Goal: Task Accomplishment & Management: Manage account settings

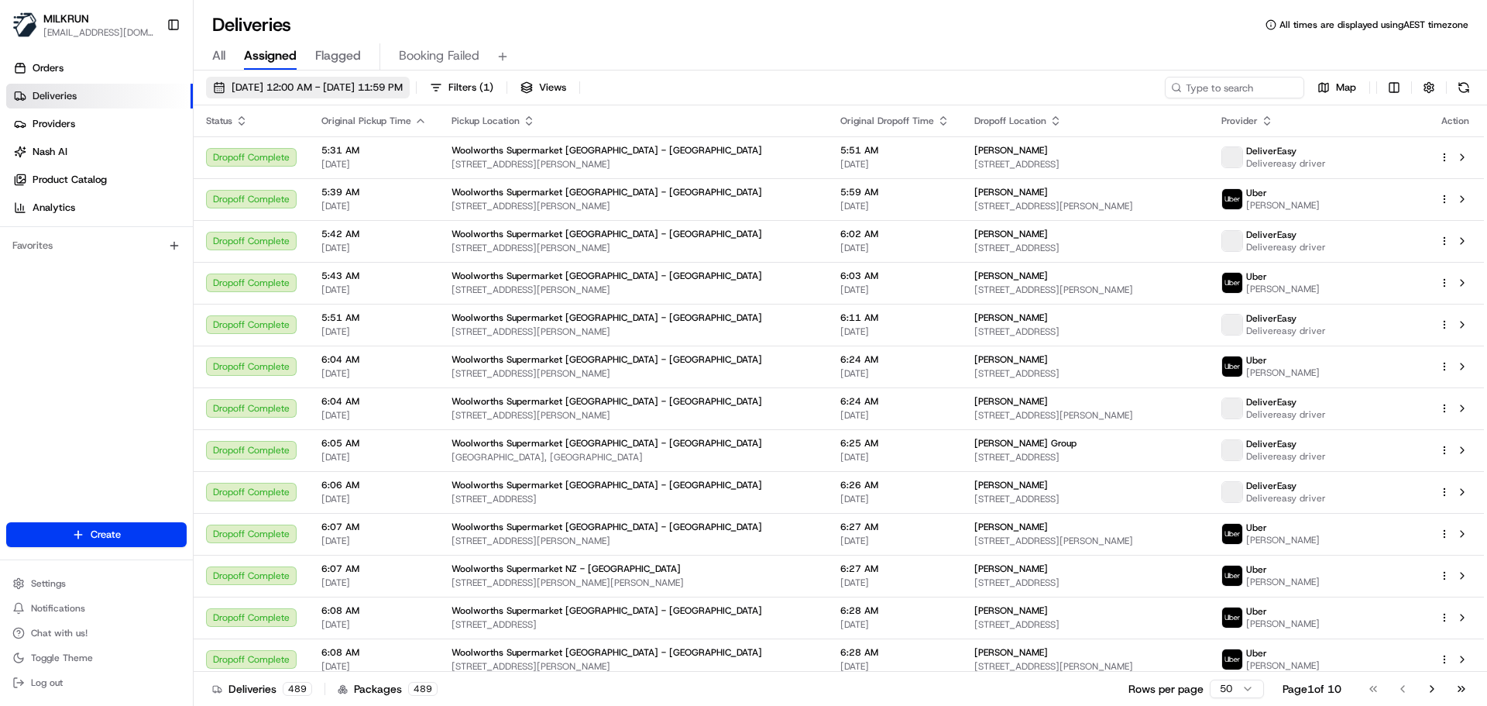
click at [277, 85] on span "[DATE] 12:00 AM - [DATE] 11:59 PM" at bounding box center [317, 88] width 171 height 14
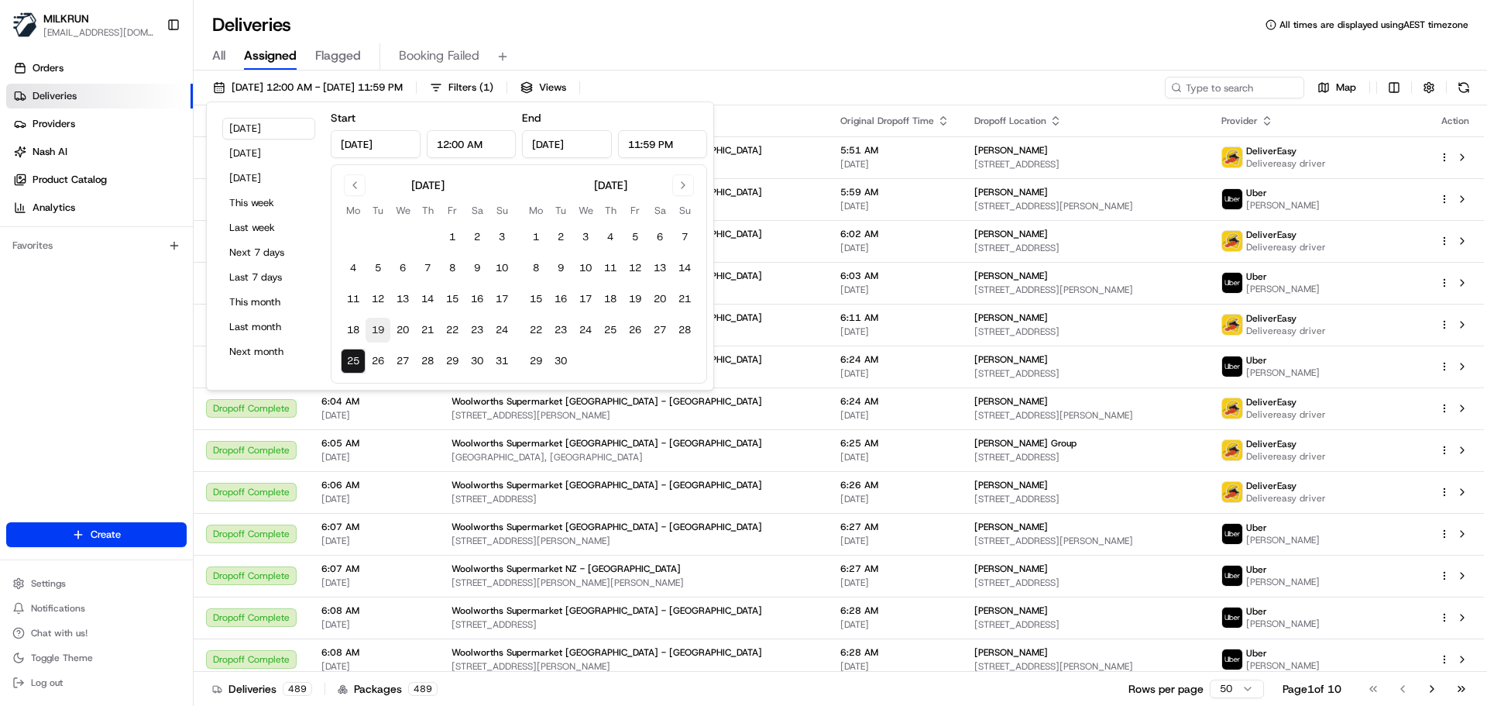
click at [373, 328] on button "19" at bounding box center [378, 330] width 25 height 25
type input "[DATE]"
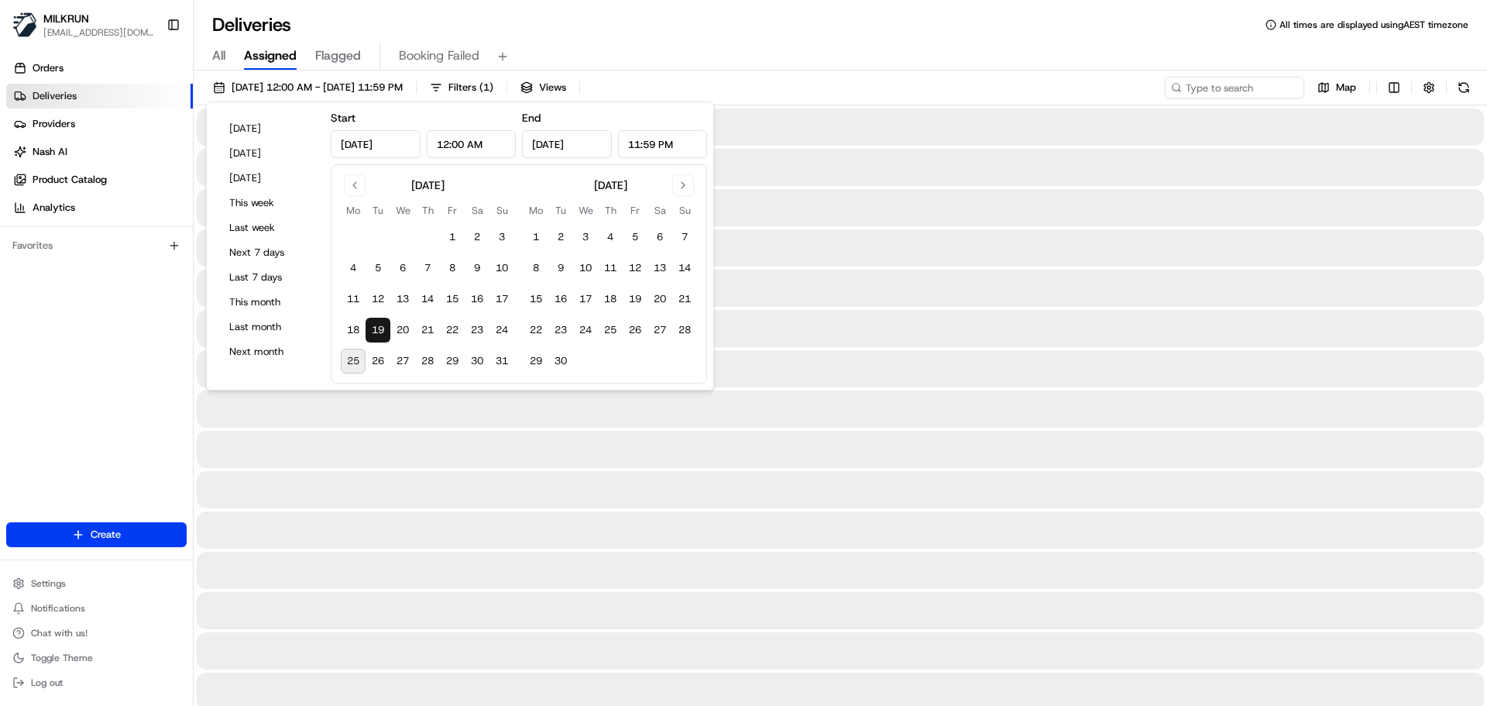
click at [210, 61] on div "All Assigned Flagged Booking Failed" at bounding box center [840, 56] width 1293 height 27
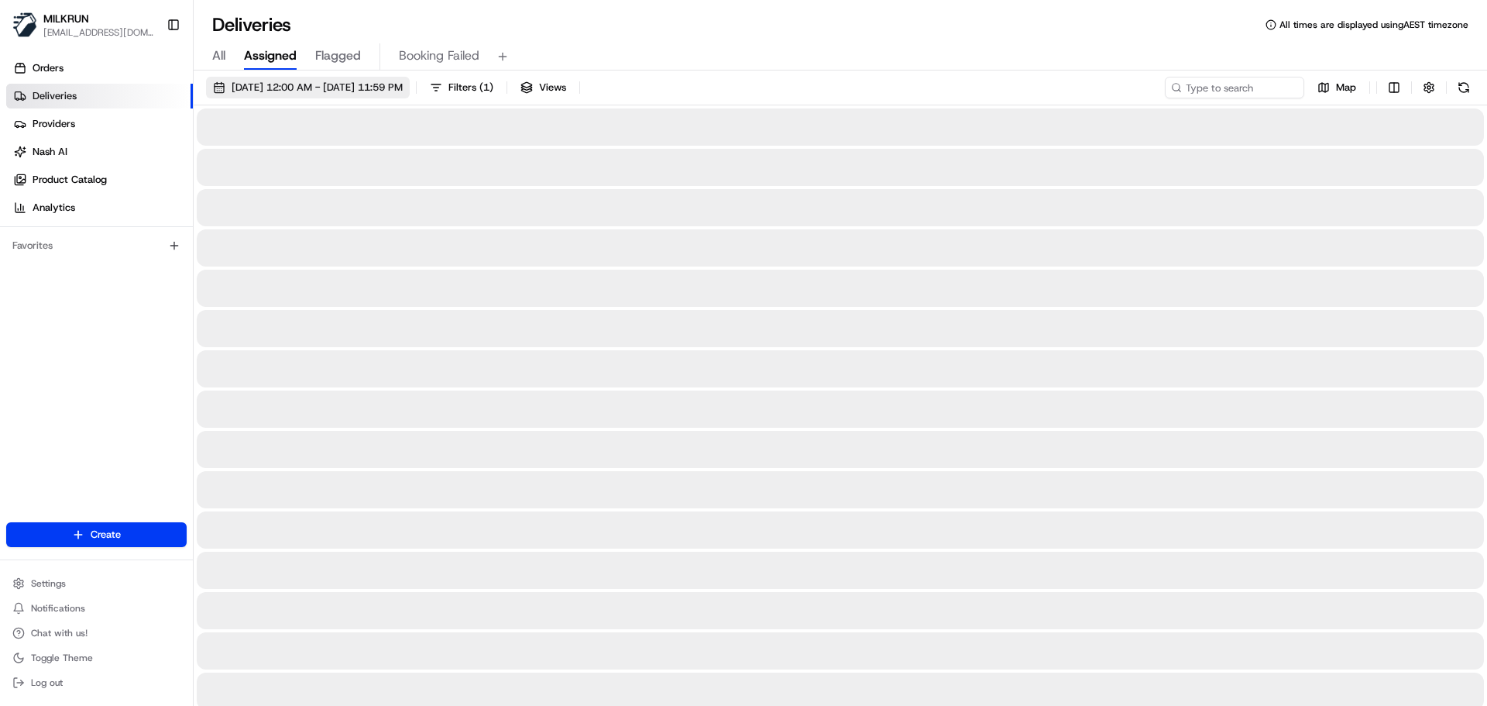
click at [302, 90] on span "[DATE] 12:00 AM - [DATE] 11:59 PM" at bounding box center [317, 88] width 171 height 14
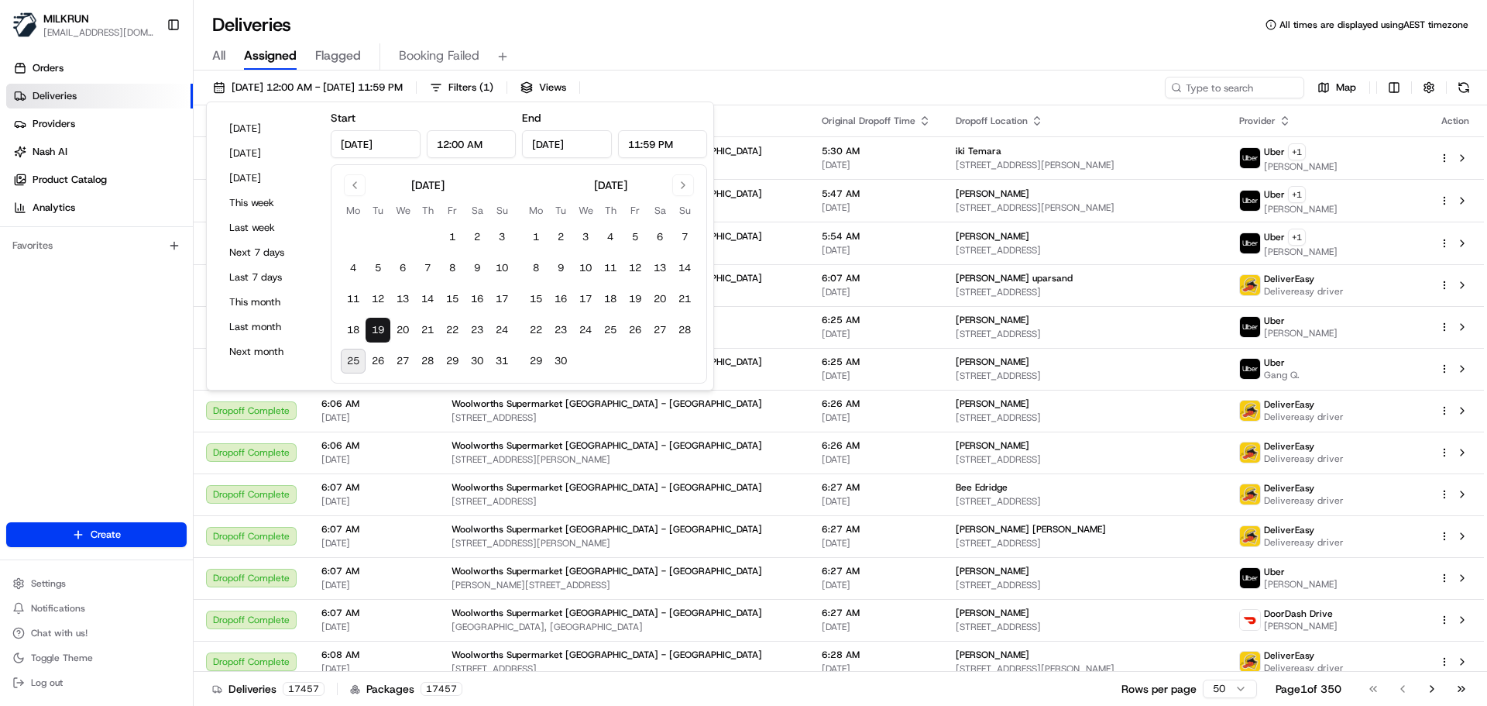
click at [474, 36] on div "Deliveries All times are displayed using AEST timezone" at bounding box center [840, 24] width 1293 height 25
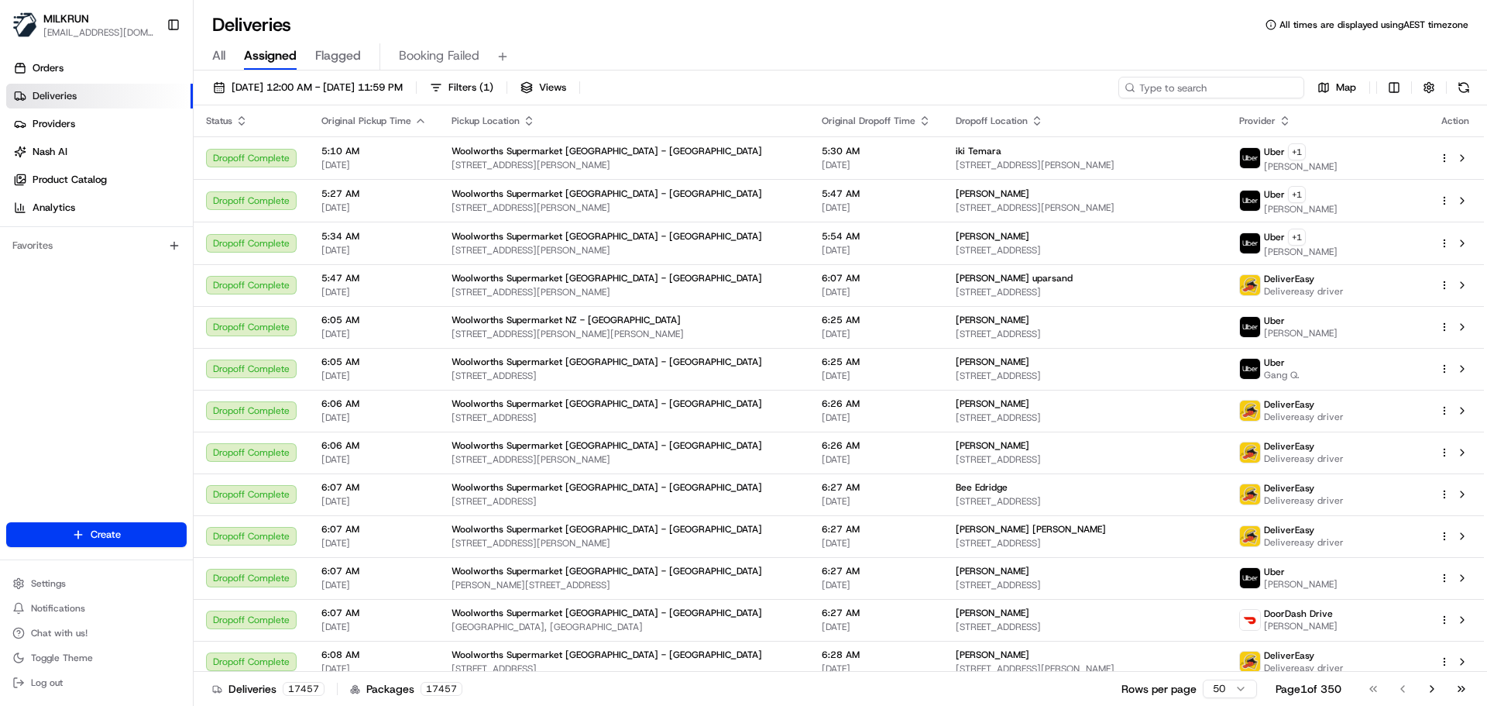
click at [1233, 86] on input at bounding box center [1211, 88] width 186 height 22
paste input "[PERSON_NAME]"
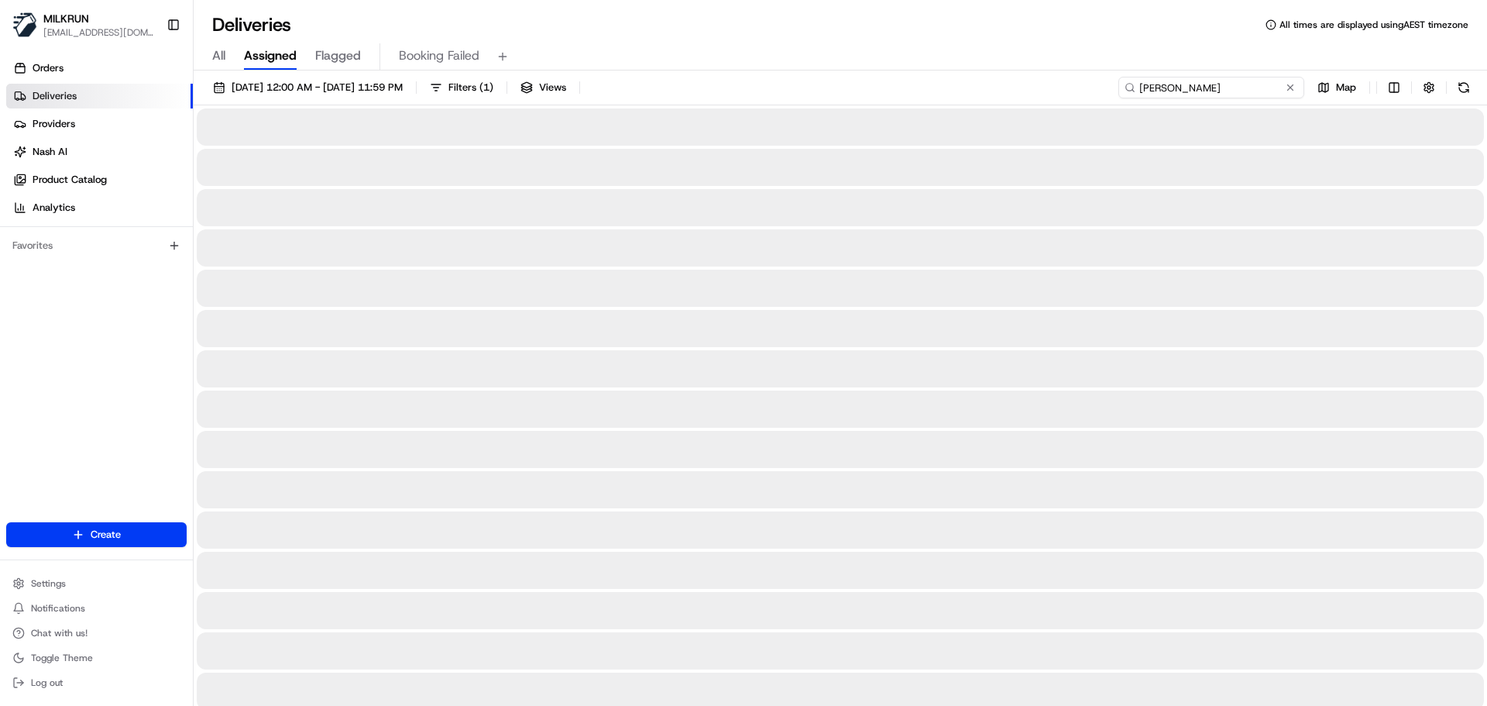
type input "[PERSON_NAME]"
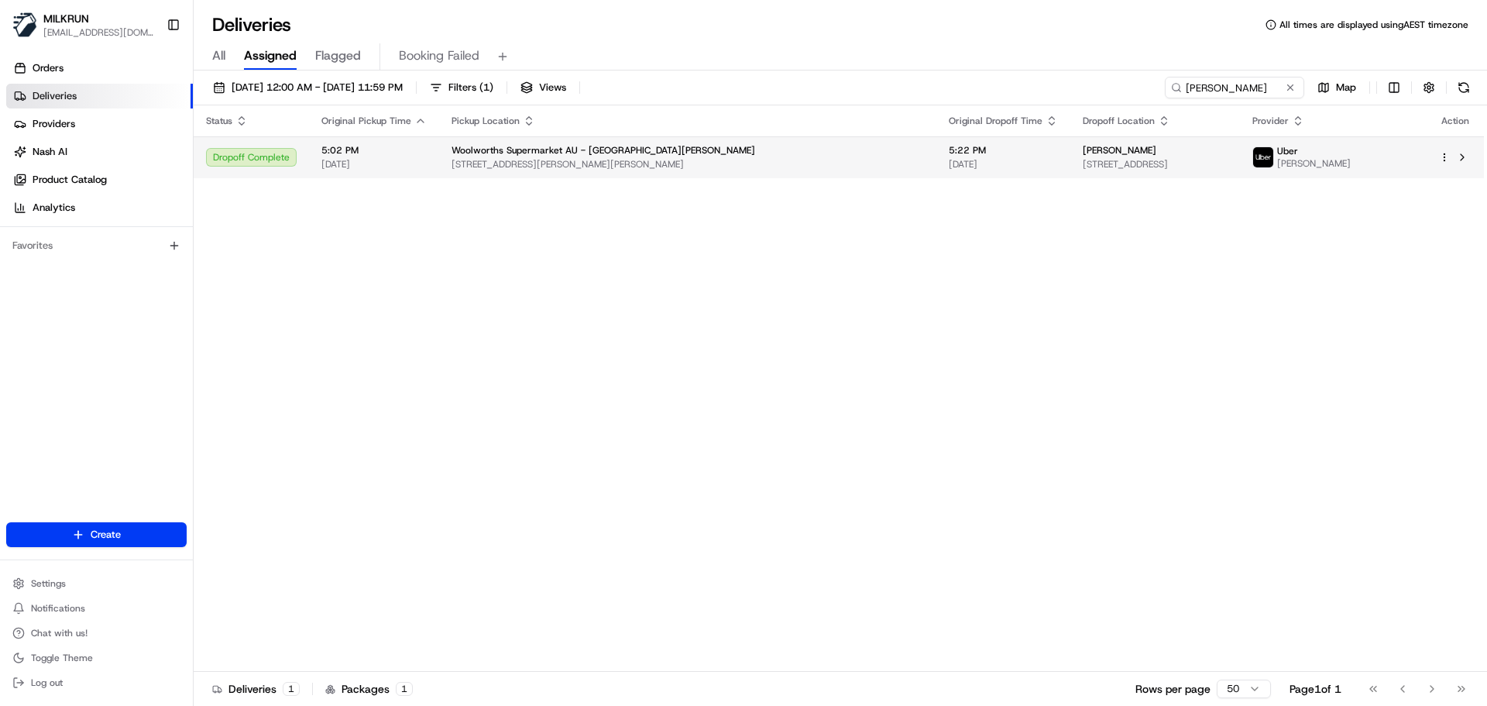
click at [730, 159] on span "[STREET_ADDRESS][PERSON_NAME][PERSON_NAME]" at bounding box center [688, 164] width 472 height 12
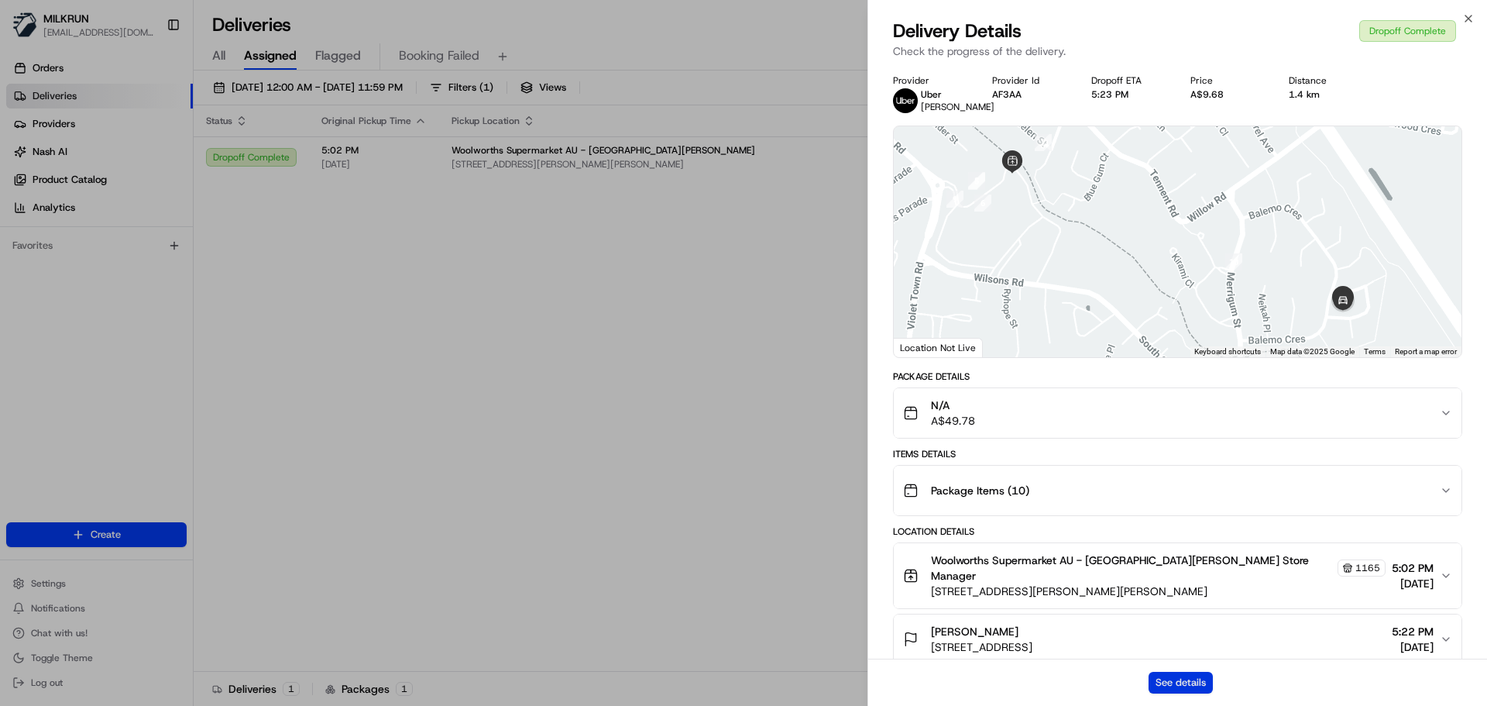
click at [1176, 682] on button "See details" at bounding box center [1181, 682] width 64 height 22
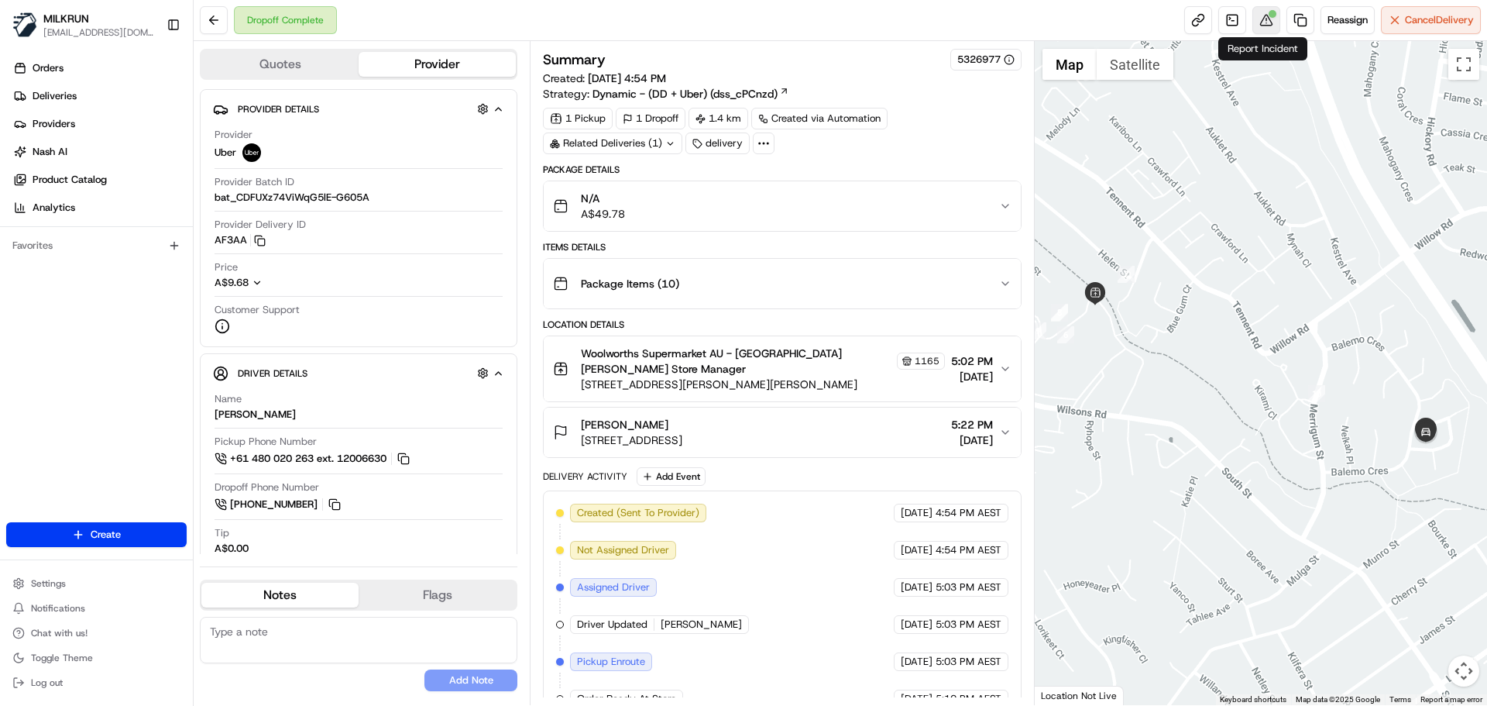
click at [1259, 31] on button at bounding box center [1266, 20] width 28 height 28
